Goal: Transaction & Acquisition: Purchase product/service

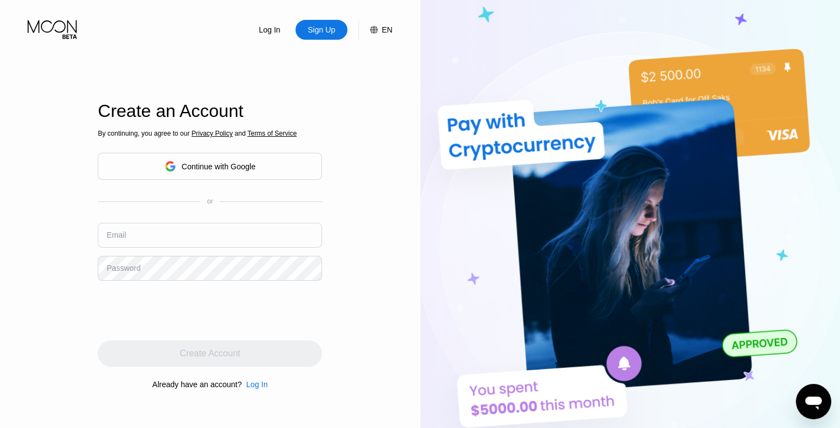
click at [331, 31] on div "Sign Up" at bounding box center [321, 29] width 30 height 11
drag, startPoint x: 203, startPoint y: 224, endPoint x: 201, endPoint y: 236, distance: 12.8
click at [201, 236] on input "text" at bounding box center [210, 235] width 224 height 25
click at [201, 237] on input "text" at bounding box center [210, 235] width 224 height 25
paste input "[EMAIL_ADDRESS][DOMAIN_NAME]"
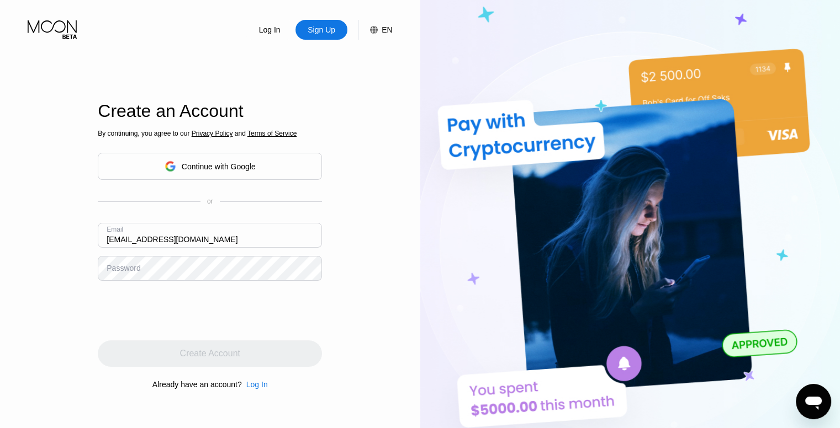
type input "[EMAIL_ADDRESS][DOMAIN_NAME]"
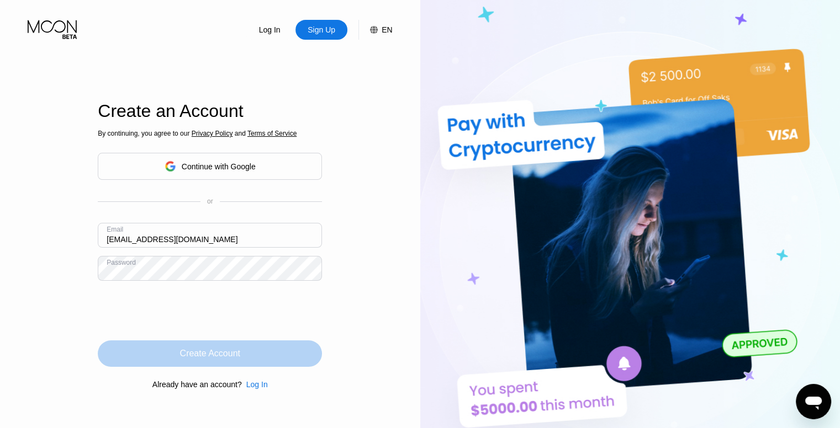
click at [288, 354] on div "Create Account" at bounding box center [210, 354] width 224 height 26
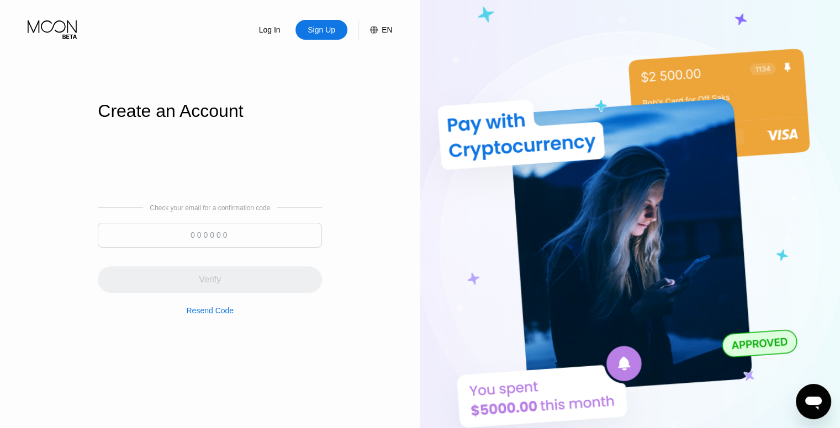
paste input "422755"
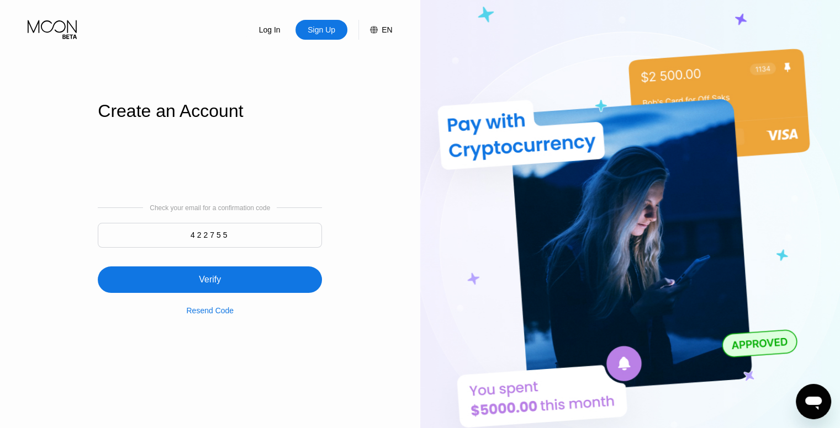
type input "422755"
click at [253, 280] on div "Verify" at bounding box center [210, 280] width 224 height 26
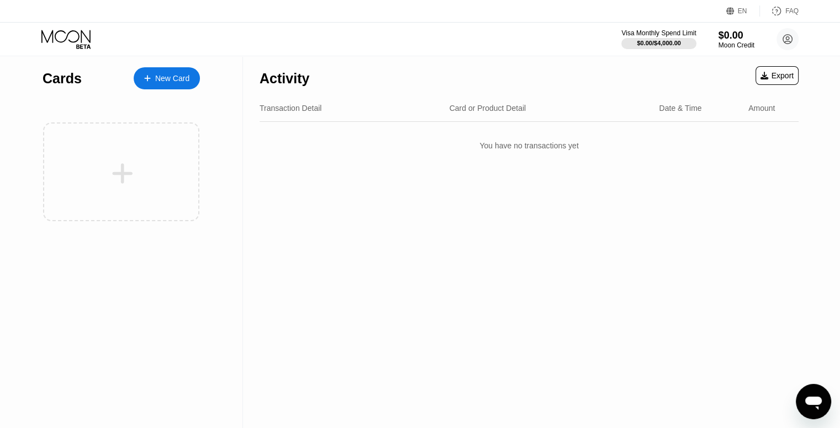
click at [181, 78] on div "New Card" at bounding box center [172, 78] width 34 height 9
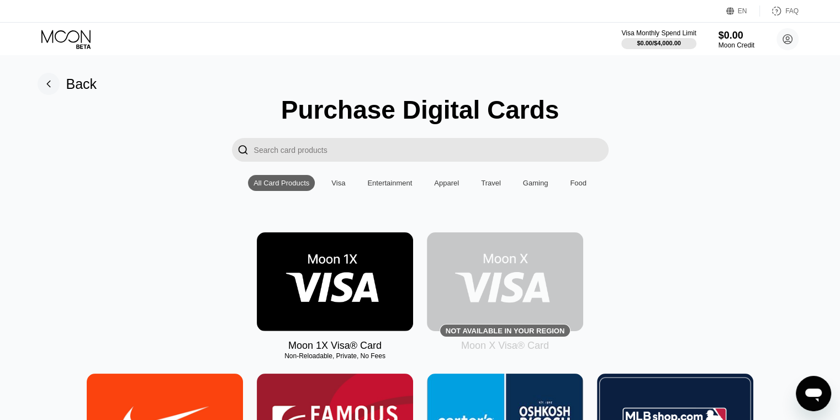
click at [360, 283] on img at bounding box center [335, 281] width 156 height 99
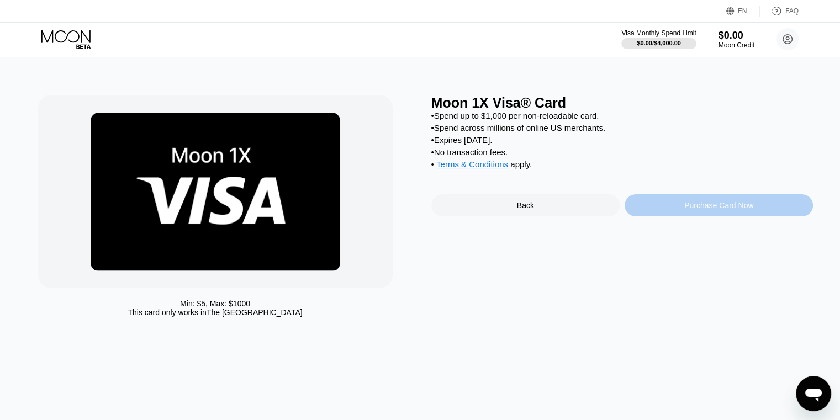
click at [766, 211] on div "Purchase Card Now" at bounding box center [718, 205] width 188 height 22
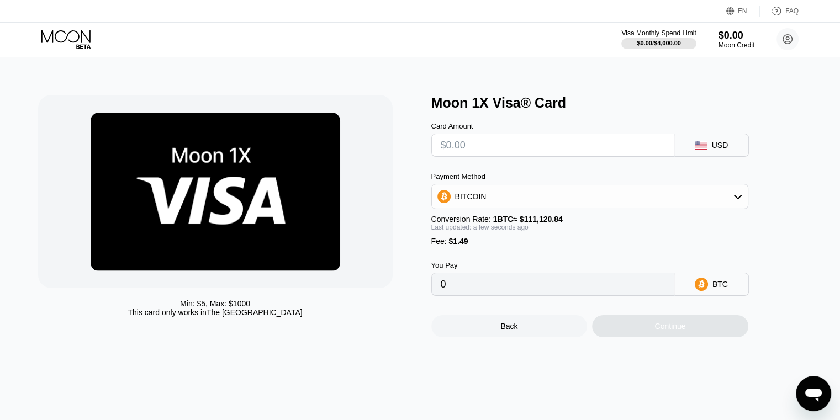
click at [521, 139] on div "Card Amount" at bounding box center [552, 139] width 243 height 35
click at [520, 156] on input "text" at bounding box center [553, 145] width 224 height 22
click at [518, 142] on input "text" at bounding box center [553, 145] width 224 height 22
click at [475, 65] on div "Min: $ 5 , Max: $ 1000 This card only works in The United States Moon 1X Visa® …" at bounding box center [420, 238] width 848 height 364
click at [81, 34] on icon at bounding box center [66, 39] width 51 height 19
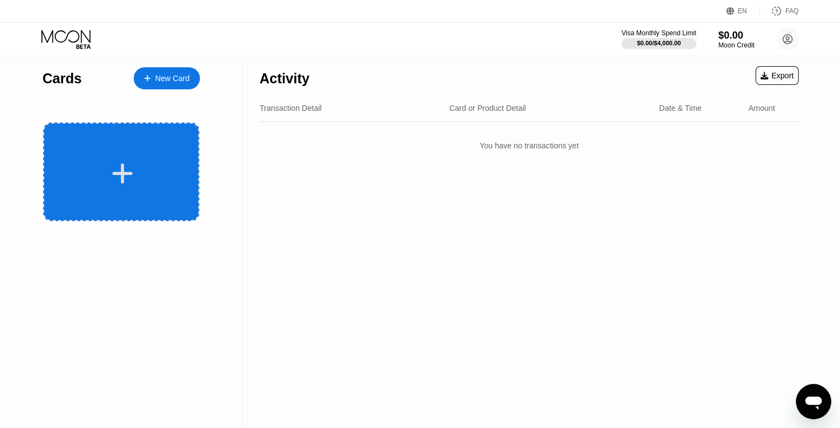
click at [123, 160] on div at bounding box center [121, 172] width 156 height 99
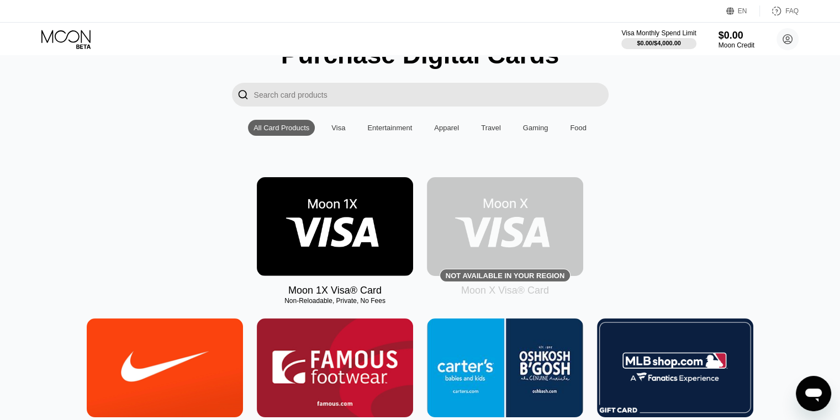
scroll to position [55, 0]
click at [341, 221] on img at bounding box center [335, 226] width 156 height 99
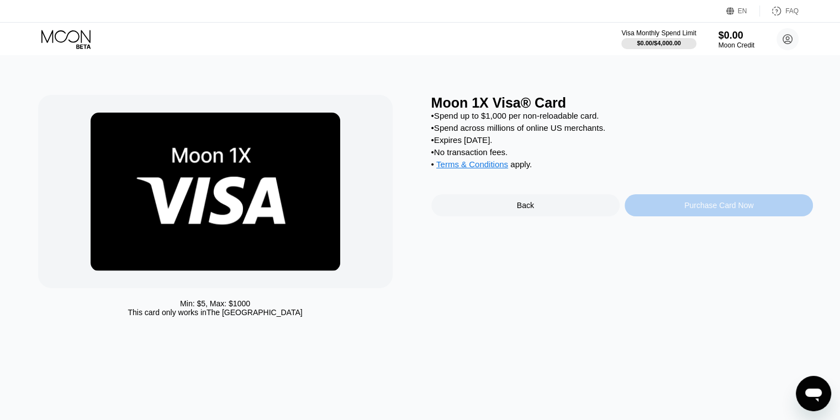
click at [686, 210] on div "Purchase Card Now" at bounding box center [718, 205] width 69 height 9
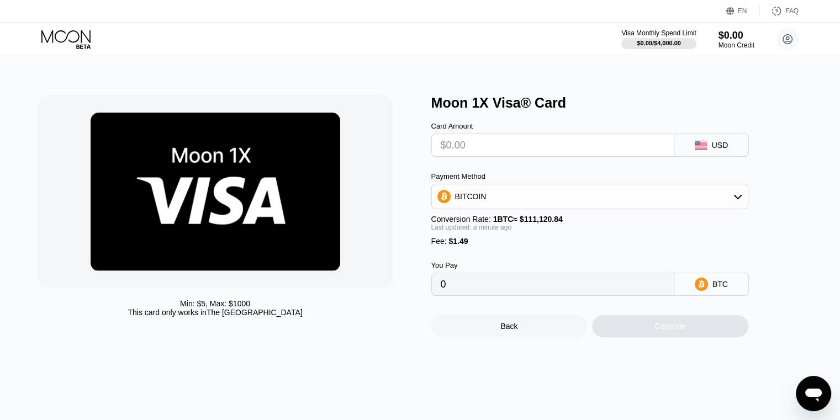
drag, startPoint x: 464, startPoint y: 146, endPoint x: 483, endPoint y: 146, distance: 18.2
click at [465, 146] on input "text" at bounding box center [553, 145] width 224 height 22
click at [628, 109] on div "Moon 1X Visa® Card" at bounding box center [622, 103] width 382 height 16
click at [603, 150] on input "text" at bounding box center [553, 145] width 224 height 22
click at [61, 41] on icon at bounding box center [65, 36] width 49 height 13
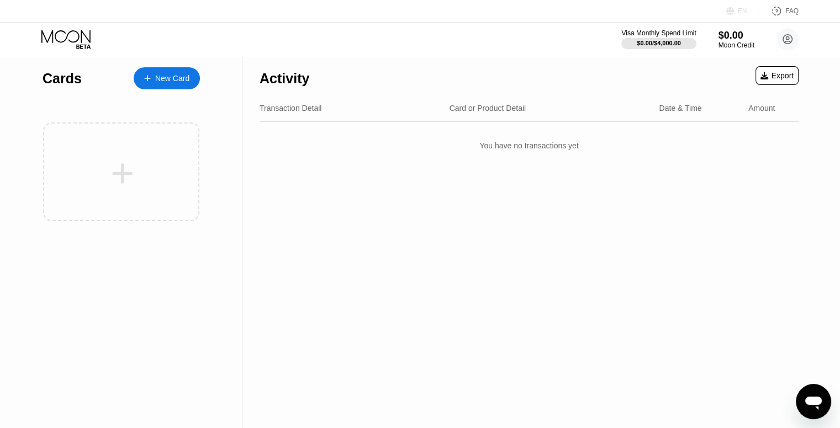
click at [747, 13] on div "EN" at bounding box center [743, 11] width 34 height 11
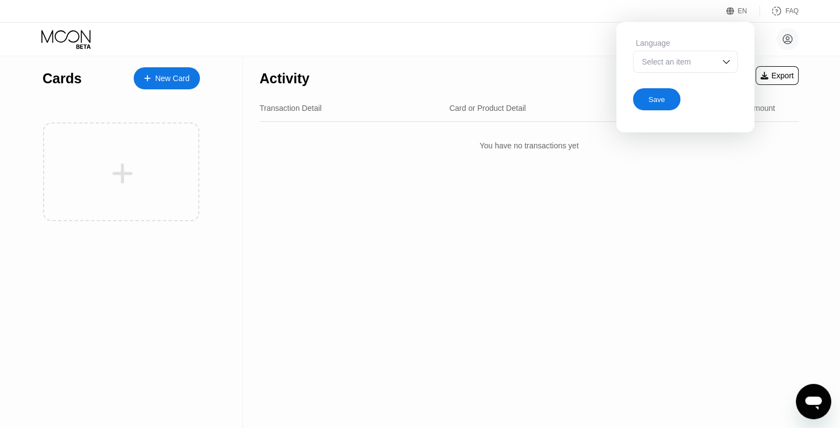
click at [718, 59] on div "Select an item" at bounding box center [685, 62] width 105 height 22
click at [740, 243] on div "Activity Export Transaction Detail Card or Product Detail Date & Time Amount Yo…" at bounding box center [529, 242] width 572 height 372
click at [269, 310] on div "Activity Export Transaction Detail Card or Product Detail Date & Time Amount Yo…" at bounding box center [529, 242] width 572 height 372
click at [795, 39] on circle at bounding box center [787, 39] width 22 height 22
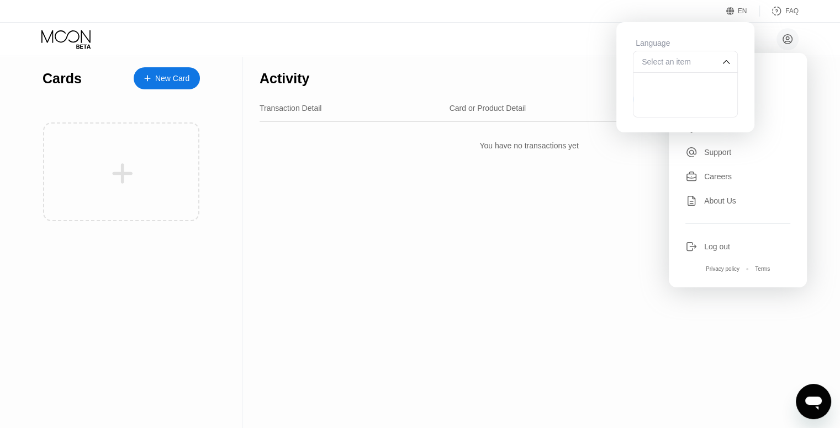
click at [495, 217] on div "Activity Export Transaction Detail Card or Product Detail Date & Time Amount Yo…" at bounding box center [529, 242] width 572 height 372
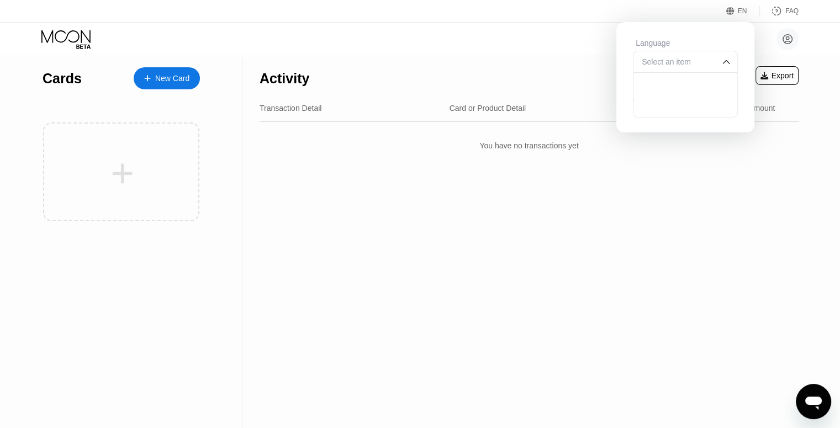
click at [730, 10] on icon at bounding box center [730, 11] width 8 height 8
